Goal: Transaction & Acquisition: Subscribe to service/newsletter

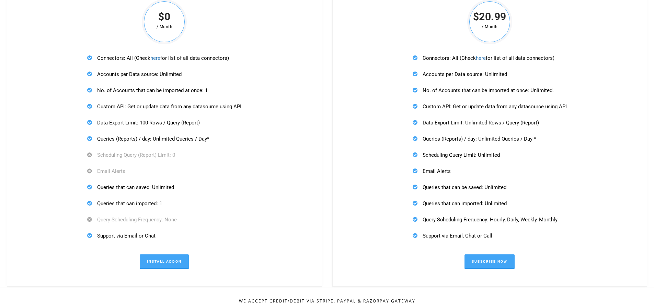
scroll to position [2119, 0]
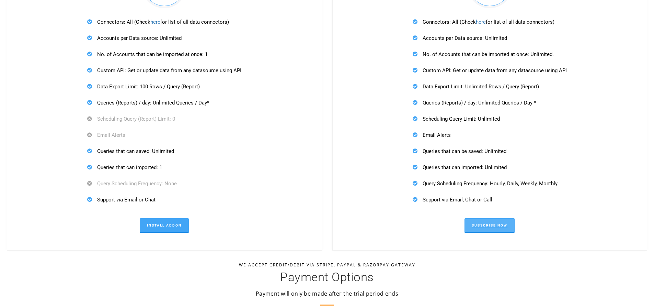
click at [491, 225] on link "Subscribe Now" at bounding box center [490, 225] width 50 height 15
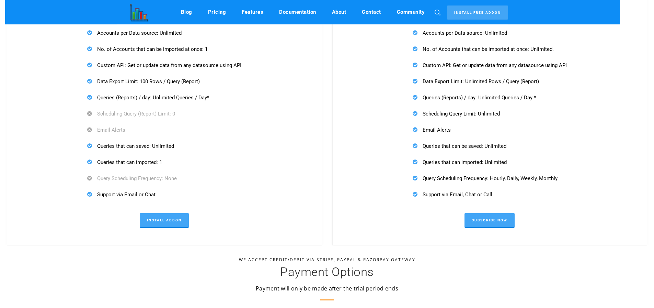
scroll to position [2062, 0]
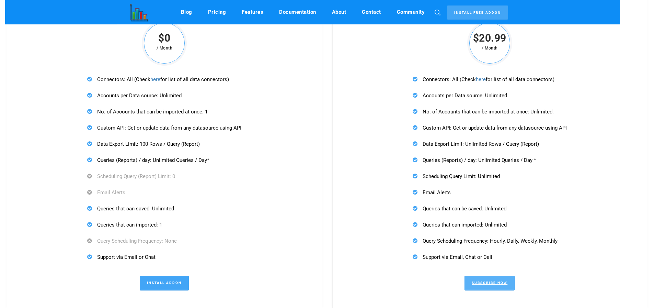
click at [494, 281] on link "Subscribe Now" at bounding box center [490, 283] width 50 height 15
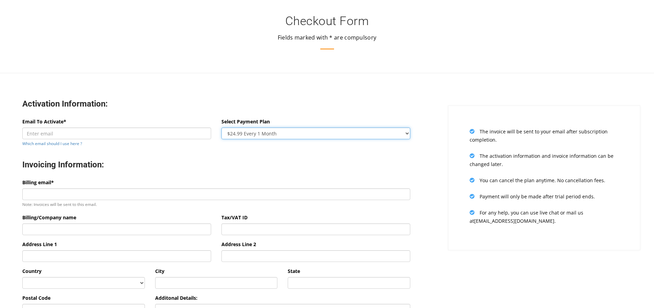
click at [247, 133] on select "$24.99 Every 1 Month $65.97 Every 3 Month ($21.99 / Month) $131.95 Every 6 Mont…" at bounding box center [316, 133] width 189 height 12
select select "oneyear"
click at [222, 127] on select "$24.99 Every 1 Month $65.97 Every 3 Month ($21.99 / Month) $131.95 Every 6 Mont…" at bounding box center [316, 133] width 189 height 12
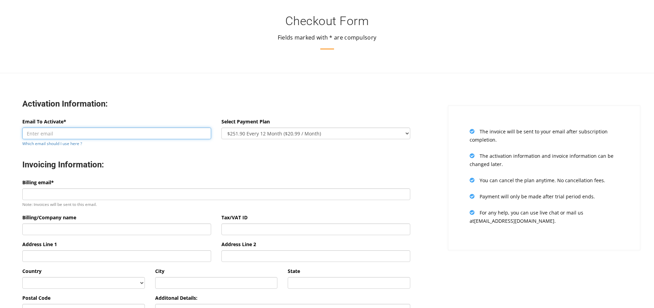
click at [87, 134] on input "Email To Activate*" at bounding box center [116, 133] width 189 height 12
click at [108, 110] on div "Activation Information:" at bounding box center [216, 105] width 399 height 26
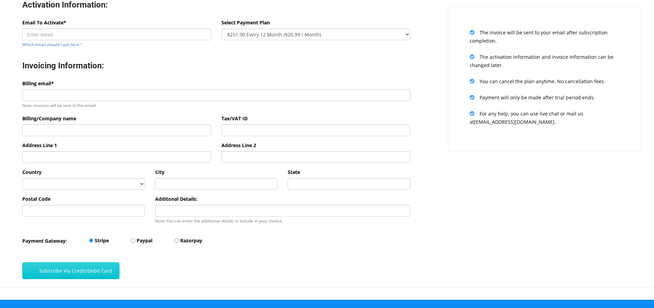
scroll to position [137, 0]
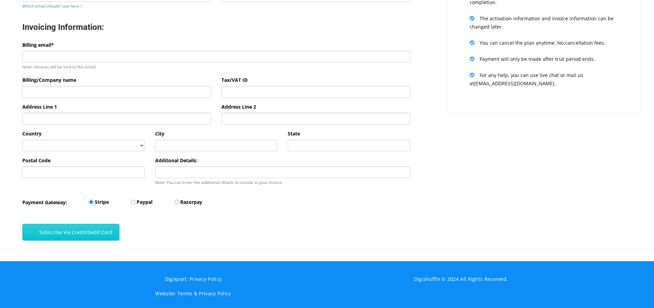
click at [178, 223] on div "Subscribe Via Credit/Debit Card" at bounding box center [216, 230] width 399 height 35
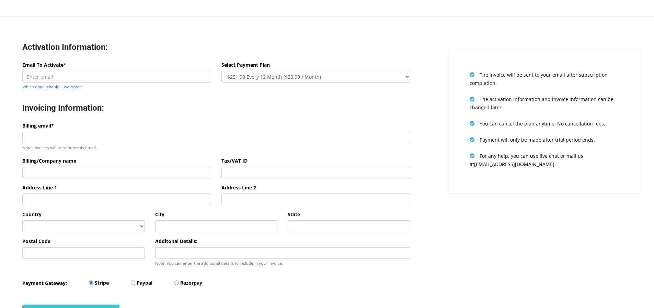
scroll to position [0, 0]
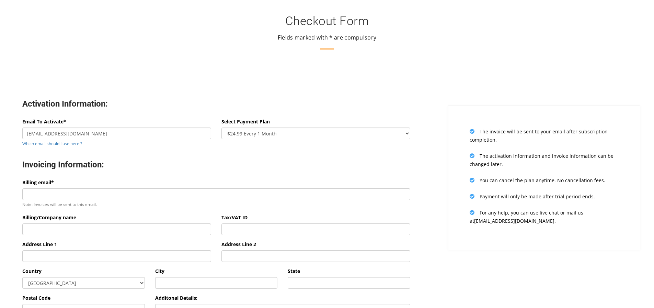
type input "zenworkinc@gmail.com"
click at [96, 115] on div "Activation Information:" at bounding box center [216, 105] width 399 height 26
click at [127, 169] on h3 "Invoicing Information:" at bounding box center [216, 164] width 388 height 11
